Goal: Navigation & Orientation: Go to known website

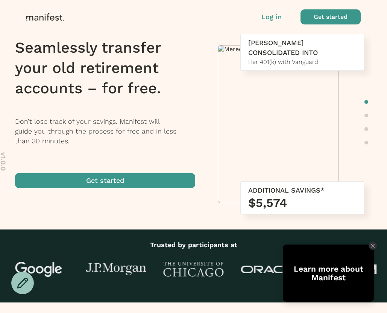
click at [275, 21] on p "Log in" at bounding box center [272, 17] width 20 height 10
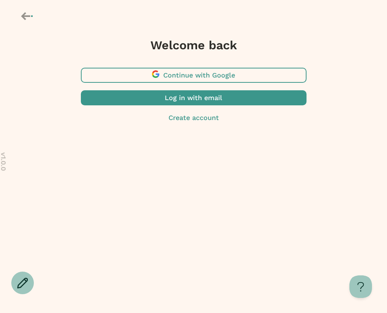
click at [214, 72] on span "button" at bounding box center [194, 75] width 226 height 15
